Goal: Task Accomplishment & Management: Use online tool/utility

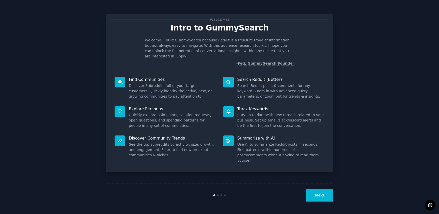
click at [322, 200] on button "Next" at bounding box center [319, 195] width 27 height 12
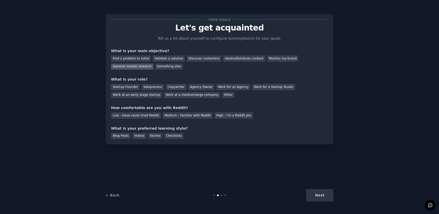
click at [125, 67] on div "General market research" at bounding box center [132, 66] width 42 height 6
click at [230, 86] on div "Work for an Agency" at bounding box center [233, 87] width 34 height 6
click at [178, 114] on div "Medium - Familiar with Reddit" at bounding box center [187, 115] width 50 height 6
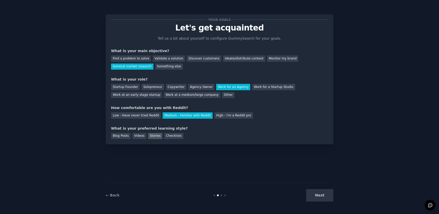
click at [154, 137] on div "Stories" at bounding box center [155, 136] width 14 height 6
click at [336, 196] on div "Your goals Let's get acquainted Tell us a bit about yourself to configure Gummy…" at bounding box center [219, 107] width 424 height 200
click at [330, 196] on button "Next" at bounding box center [319, 195] width 27 height 12
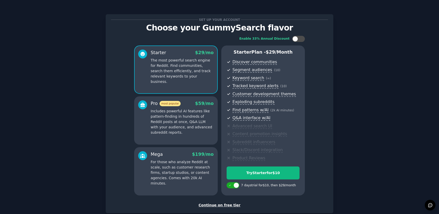
click at [223, 206] on div "Continue on free tier" at bounding box center [219, 204] width 217 height 5
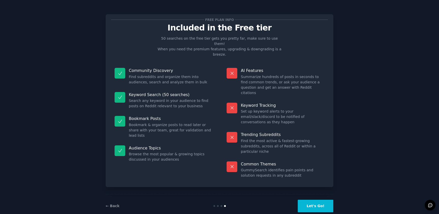
click at [315, 200] on button "Let's Go!" at bounding box center [316, 206] width 36 height 12
